Goal: Task Accomplishment & Management: Use online tool/utility

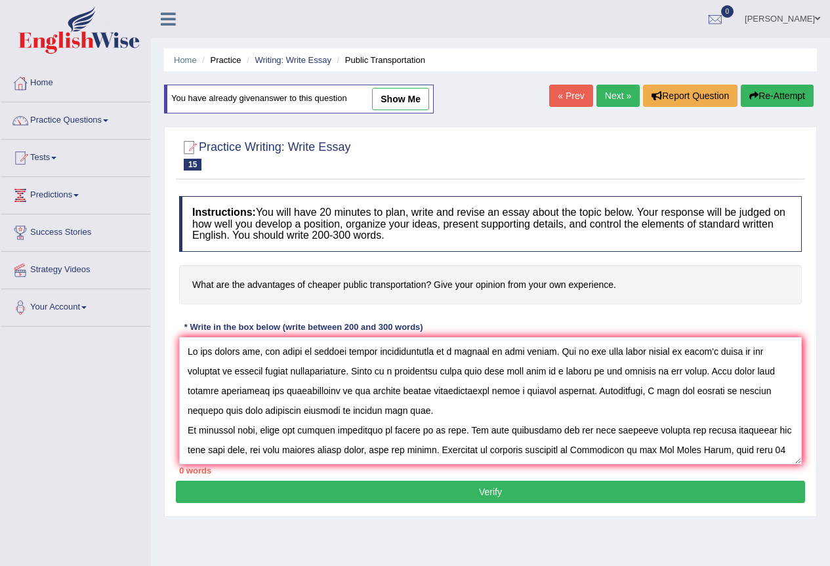
scroll to position [149, 0]
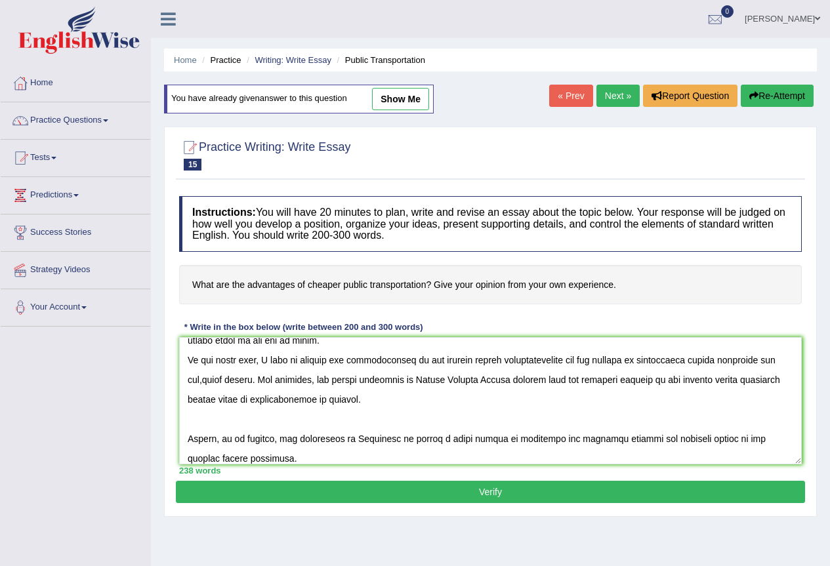
click at [205, 379] on textarea at bounding box center [490, 400] width 622 height 127
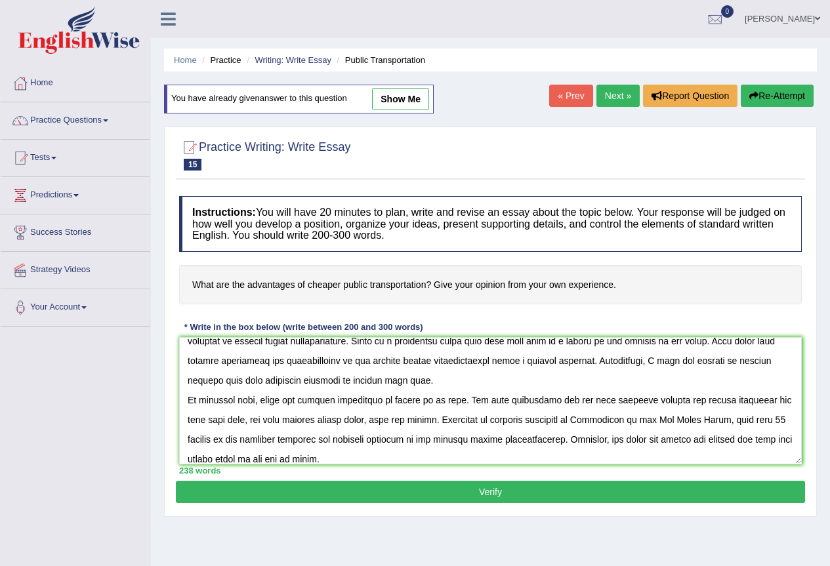
scroll to position [0, 0]
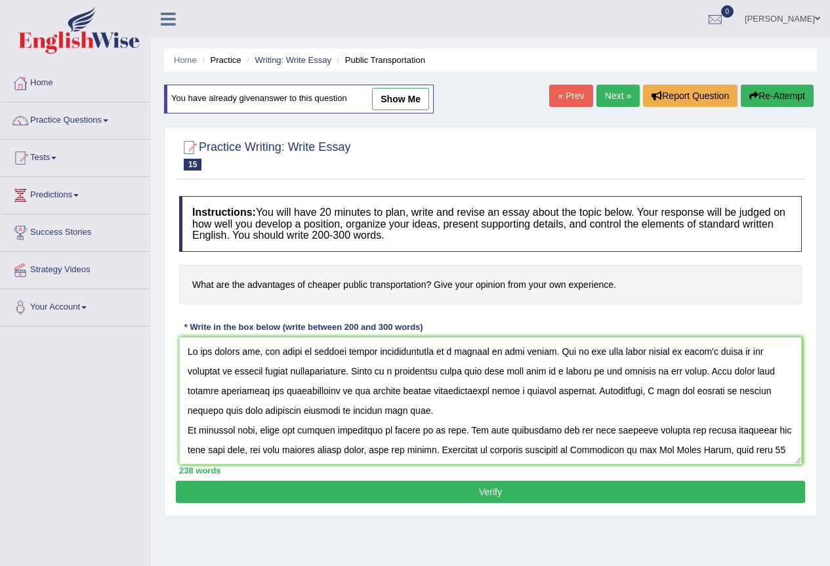
click at [533, 429] on textarea at bounding box center [490, 400] width 622 height 127
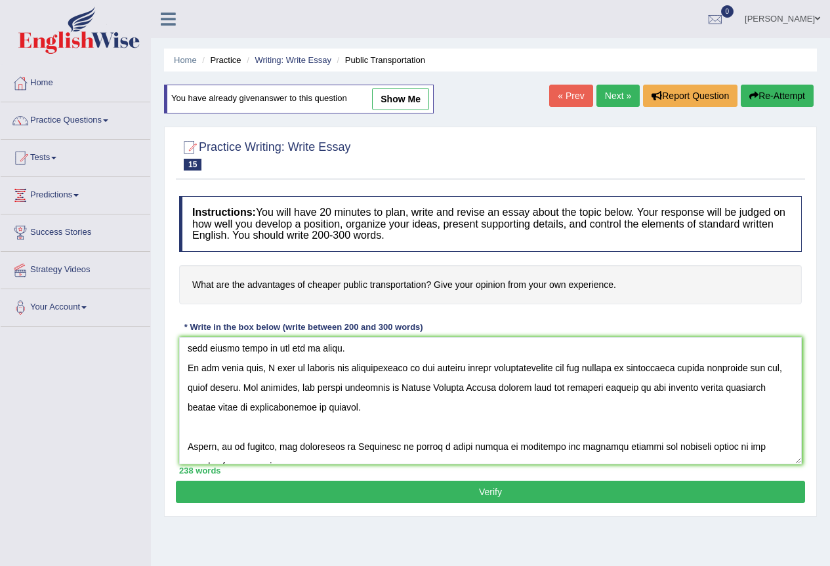
scroll to position [151, 0]
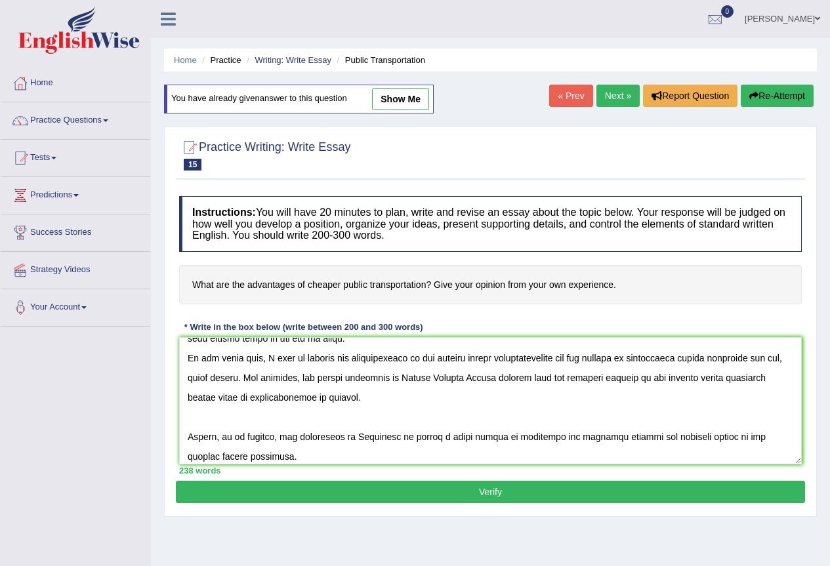
click at [294, 376] on textarea at bounding box center [490, 400] width 622 height 127
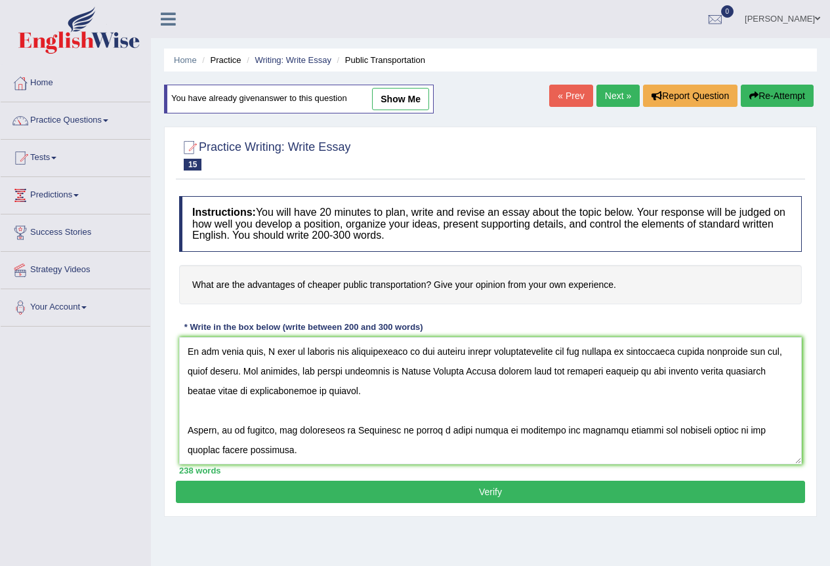
type textarea "In the modern era, the topic of cheaper public transportation is a subject of h…"
click at [394, 485] on button "Verify" at bounding box center [490, 492] width 629 height 22
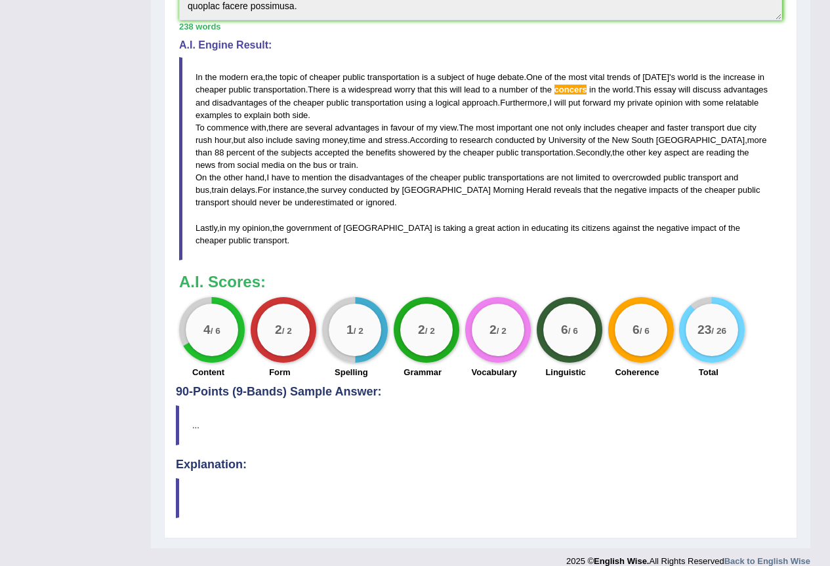
scroll to position [430, 0]
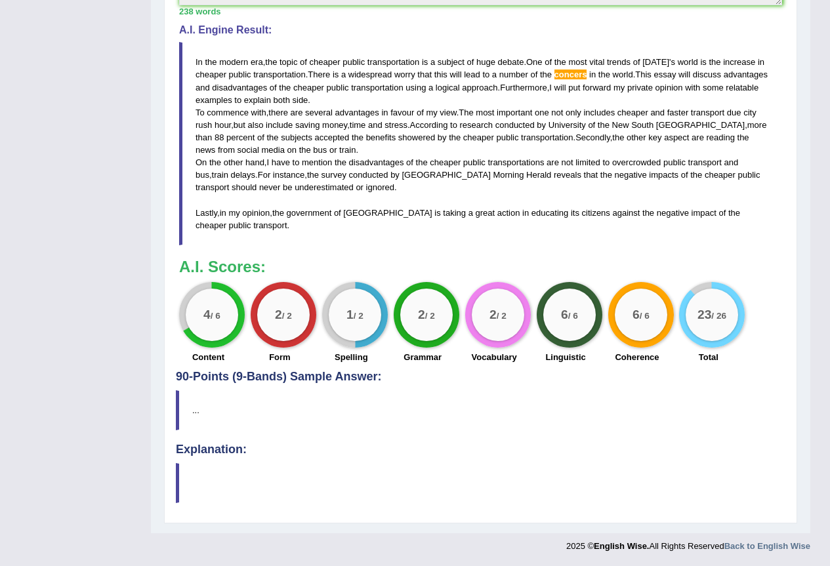
drag, startPoint x: 243, startPoint y: 231, endPoint x: 172, endPoint y: 73, distance: 173.2
click at [172, 79] on div "Practice Writing: Write Essay 15 Public Transportation Instructions: You will h…" at bounding box center [480, 104] width 633 height 837
click at [172, 70] on div "Practice Writing: Write Essay 15 Public Transportation Instructions: You will h…" at bounding box center [480, 104] width 633 height 837
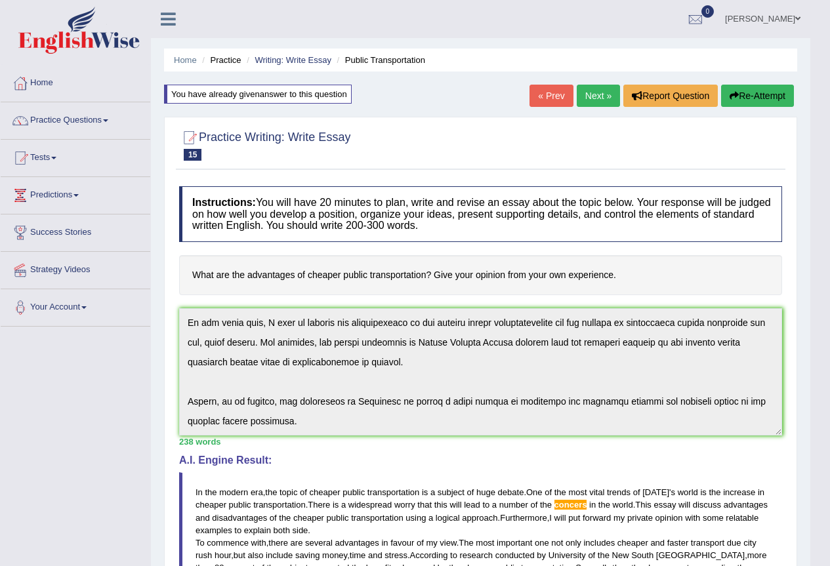
scroll to position [0, 0]
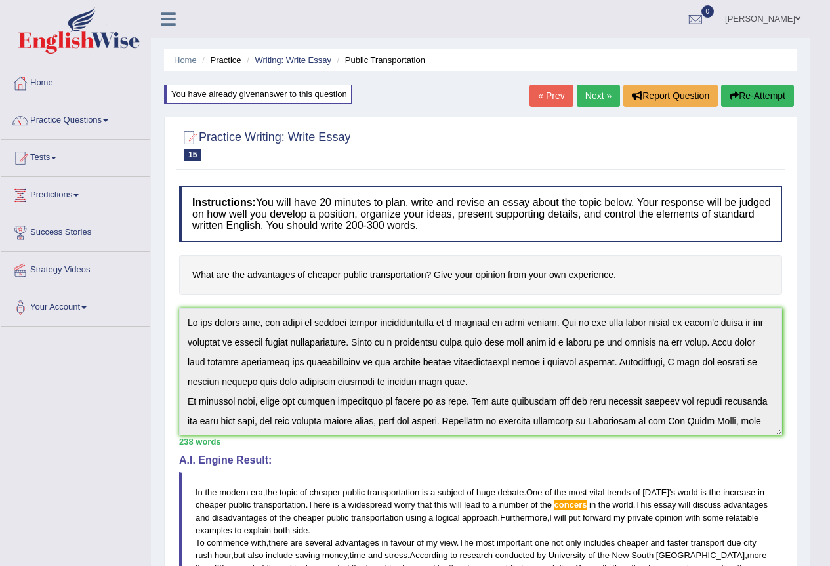
click at [153, 221] on div "Home Practice Writing: Write Essay Public Transportation You have already given…" at bounding box center [480, 482] width 659 height 964
click at [763, 92] on button "Re-Attempt" at bounding box center [757, 96] width 73 height 22
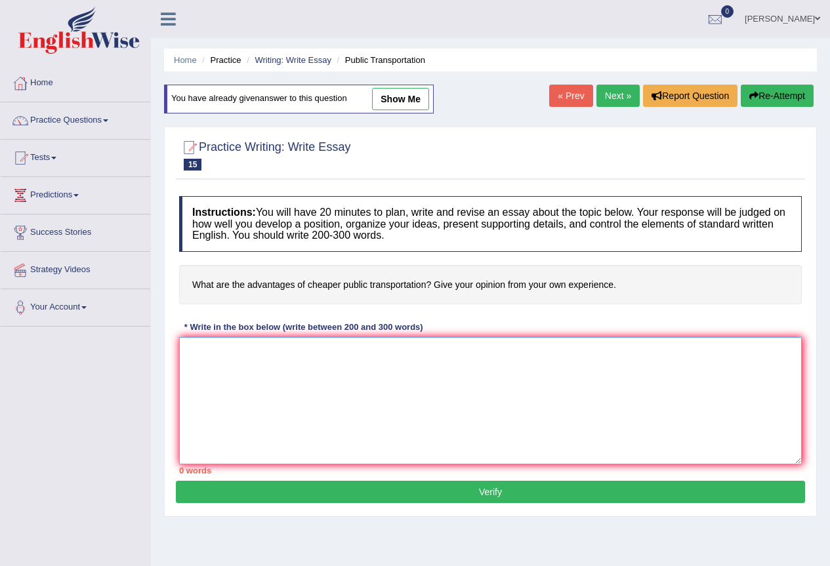
paste textarea "In the modern era, the topic of cheaper public transportation is a subject of h…"
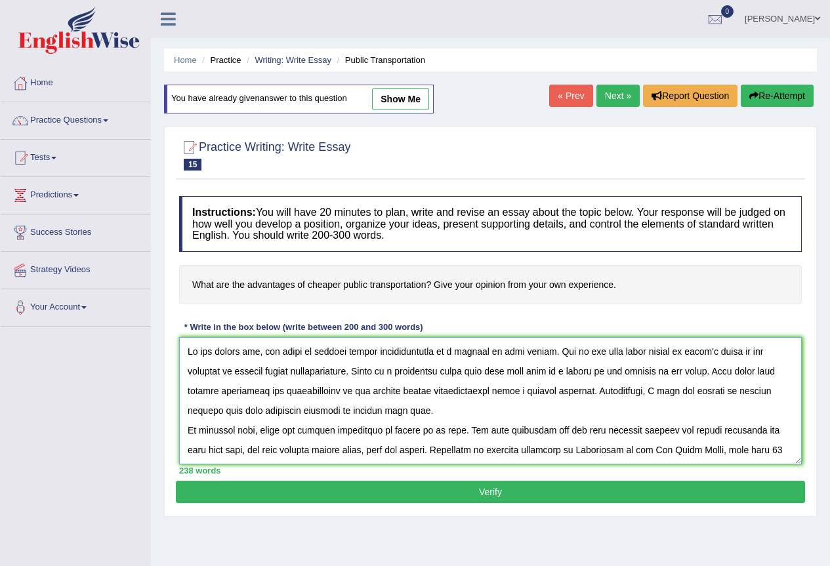
click at [652, 374] on textarea at bounding box center [490, 400] width 622 height 127
click at [244, 451] on textarea at bounding box center [490, 400] width 622 height 127
click at [518, 450] on textarea at bounding box center [490, 400] width 622 height 127
click at [452, 451] on textarea at bounding box center [490, 400] width 622 height 127
click at [243, 449] on textarea at bounding box center [490, 400] width 622 height 127
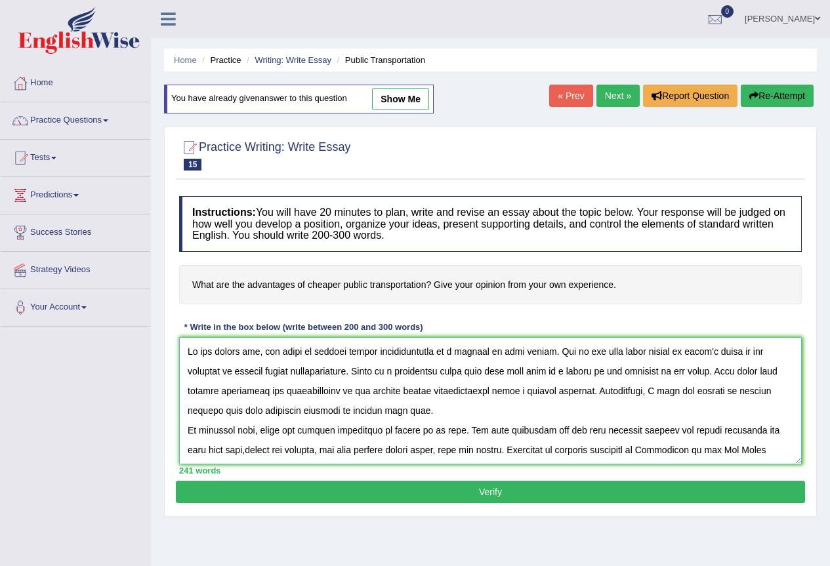
click at [243, 450] on textarea at bounding box center [490, 400] width 622 height 127
click at [246, 451] on textarea at bounding box center [490, 400] width 622 height 127
click at [447, 447] on textarea at bounding box center [490, 400] width 622 height 127
click at [443, 449] on textarea at bounding box center [490, 400] width 622 height 127
click at [447, 453] on textarea at bounding box center [490, 400] width 622 height 127
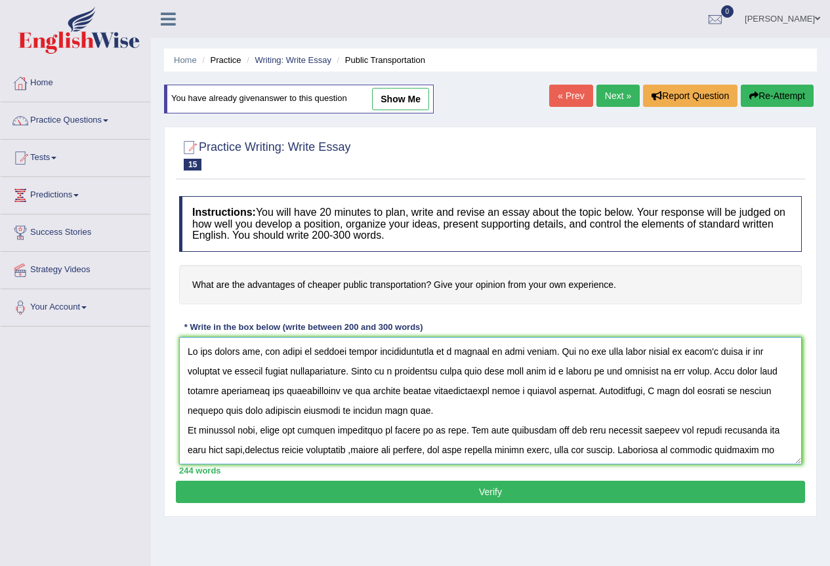
click at [445, 450] on textarea at bounding box center [490, 400] width 622 height 127
click at [320, 451] on textarea at bounding box center [490, 400] width 622 height 127
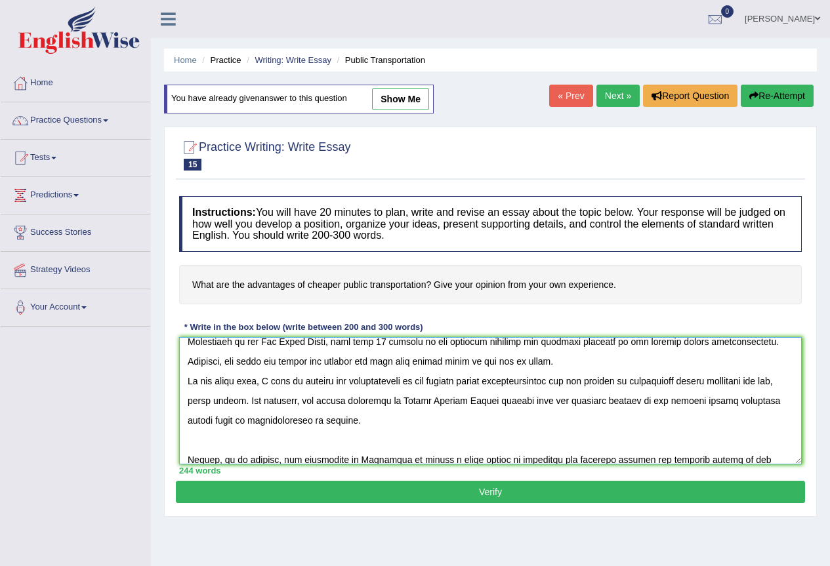
scroll to position [157, 0]
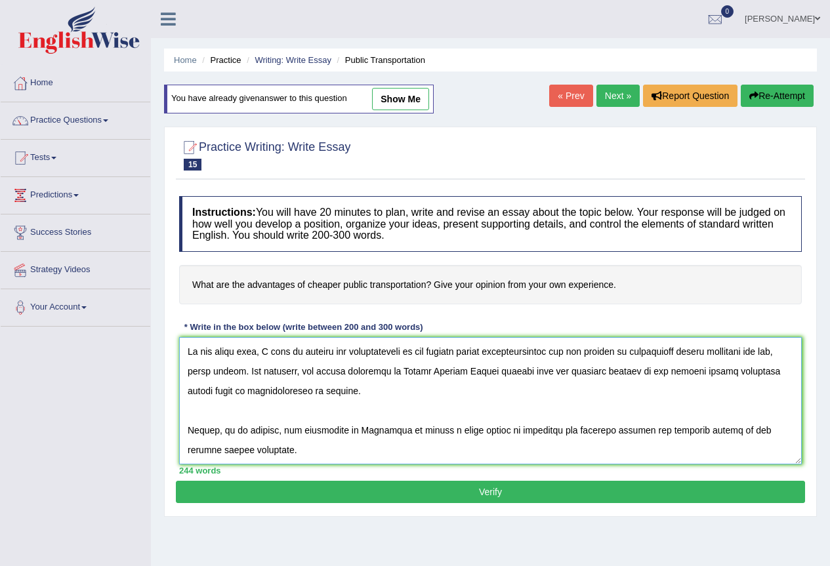
type textarea "In the modern era, the topic of cheaper public transportation is a subject of h…"
click at [451, 495] on button "Verify" at bounding box center [490, 492] width 629 height 22
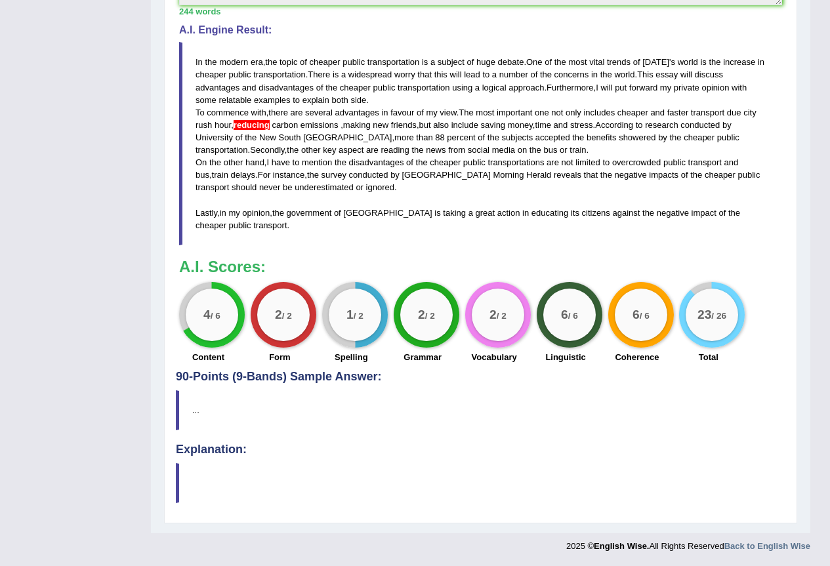
scroll to position [212, 0]
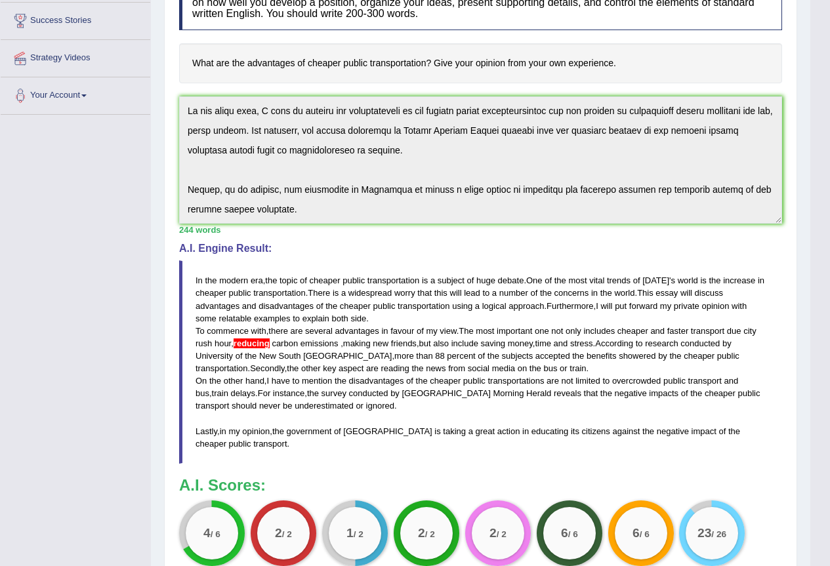
click at [366, 405] on span "ignored" at bounding box center [380, 406] width 28 height 10
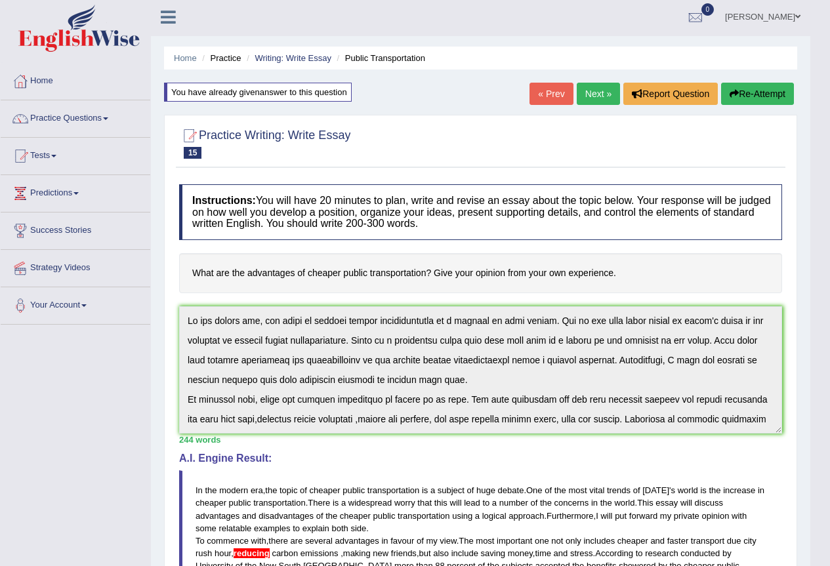
scroll to position [0, 0]
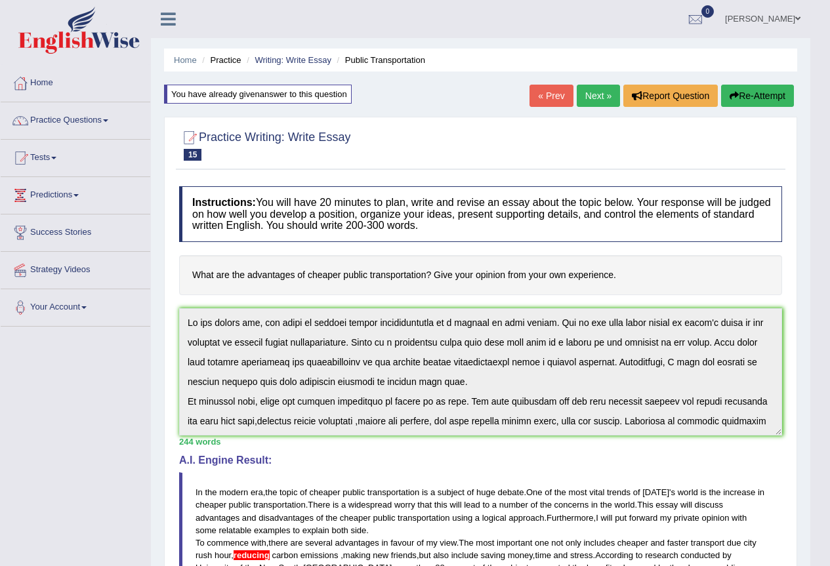
click at [758, 93] on button "Re-Attempt" at bounding box center [757, 96] width 73 height 22
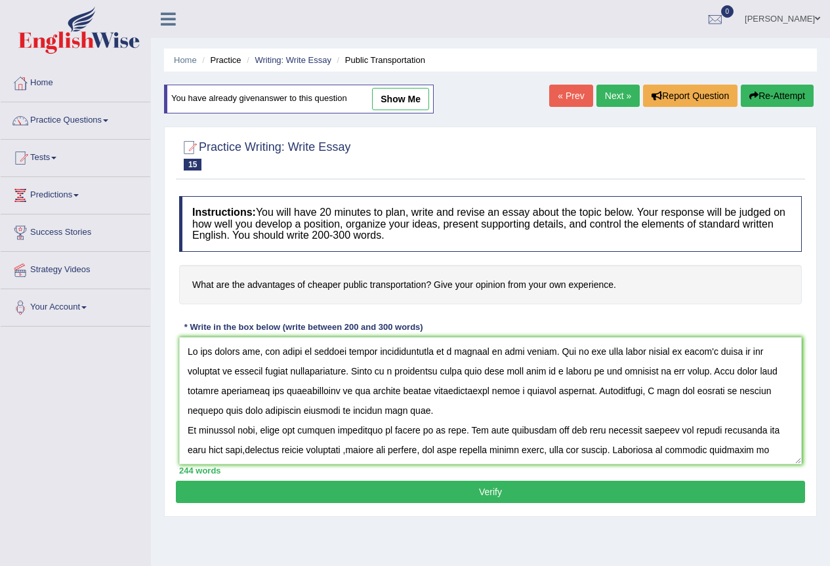
drag, startPoint x: 268, startPoint y: 451, endPoint x: 279, endPoint y: 451, distance: 10.5
click at [279, 451] on textarea at bounding box center [490, 400] width 622 height 127
click at [342, 453] on textarea at bounding box center [490, 400] width 622 height 127
click at [343, 454] on textarea at bounding box center [490, 400] width 622 height 127
click at [245, 453] on textarea at bounding box center [490, 400] width 622 height 127
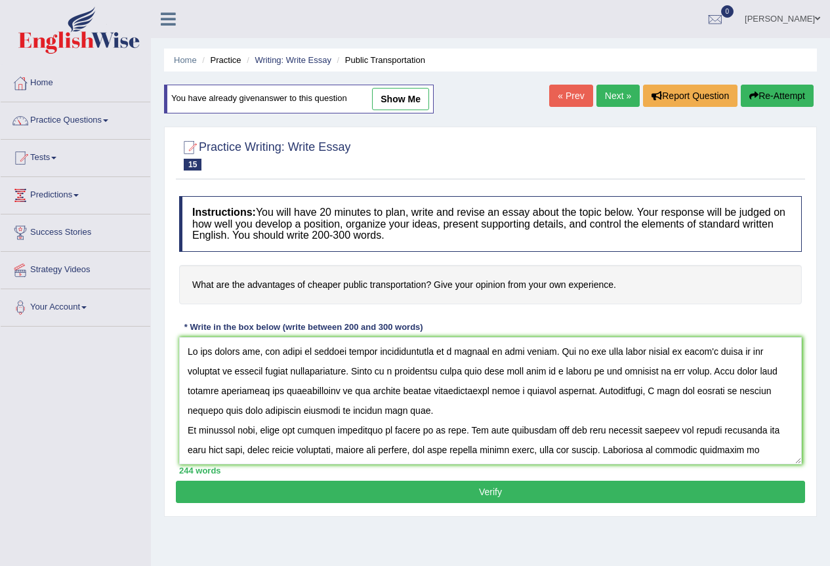
click at [270, 452] on textarea at bounding box center [490, 400] width 622 height 127
type textarea "In the modern era, the topic of cheaper public transportation is a subject of h…"
click at [460, 489] on button "Verify" at bounding box center [490, 492] width 629 height 22
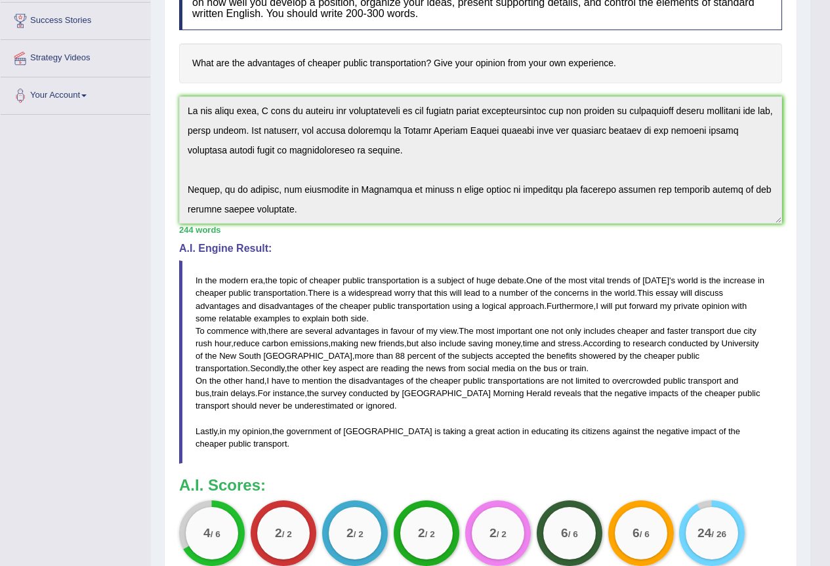
scroll to position [430, 0]
